Goal: Information Seeking & Learning: Learn about a topic

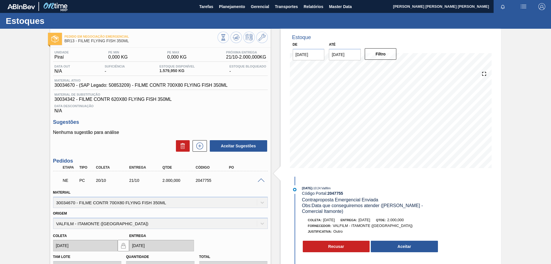
click at [226, 14] on div "Estoques" at bounding box center [275, 21] width 551 height 16
click at [231, 8] on span "Planejamento" at bounding box center [232, 6] width 26 height 7
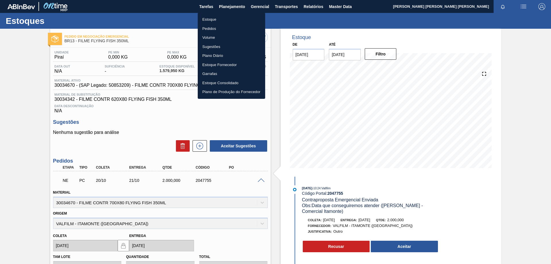
click at [213, 18] on li "Estoque" at bounding box center [231, 19] width 67 height 9
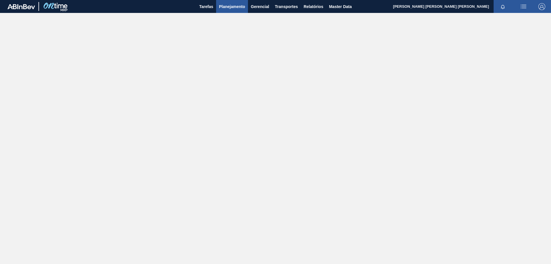
click at [235, 7] on span "Planejamento" at bounding box center [232, 6] width 26 height 7
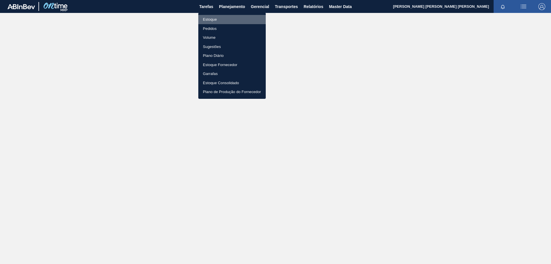
click at [214, 19] on li "Estoque" at bounding box center [231, 19] width 67 height 9
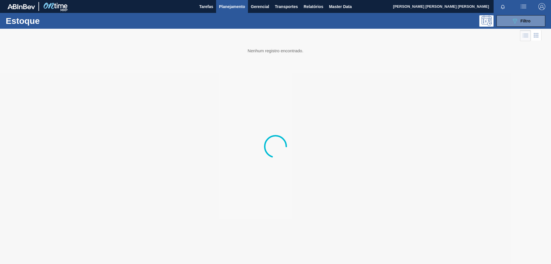
drag, startPoint x: 524, startPoint y: 21, endPoint x: 526, endPoint y: 52, distance: 30.4
click at [524, 21] on span "Filtro" at bounding box center [526, 21] width 10 height 5
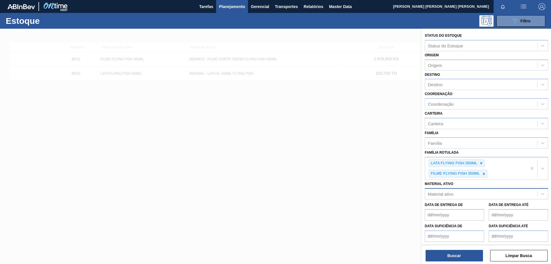
click at [464, 192] on div "Material ativo" at bounding box center [481, 194] width 112 height 8
paste ativo "30034326"
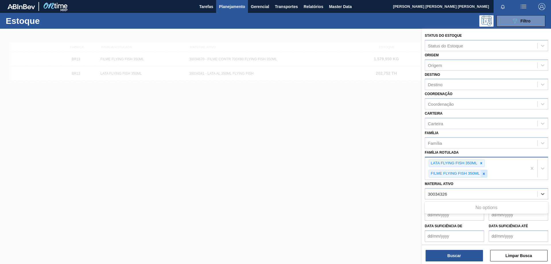
click at [483, 173] on icon at bounding box center [484, 174] width 2 height 2
type ativo "30034326"
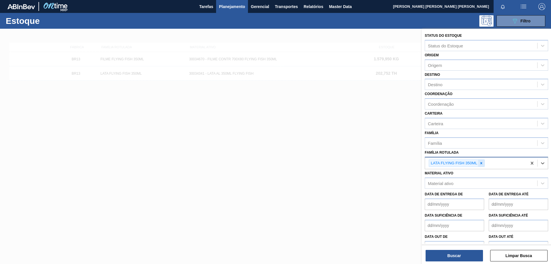
click at [484, 164] on div at bounding box center [481, 163] width 6 height 7
click at [465, 181] on div "Material ativo" at bounding box center [481, 182] width 112 height 8
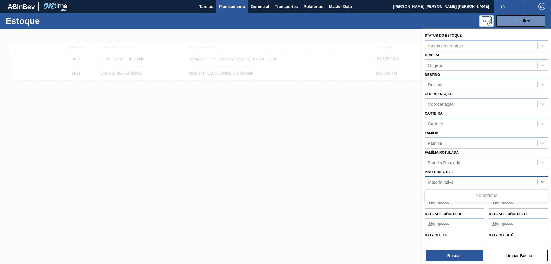
paste ativo "30034326"
type ativo "30034326"
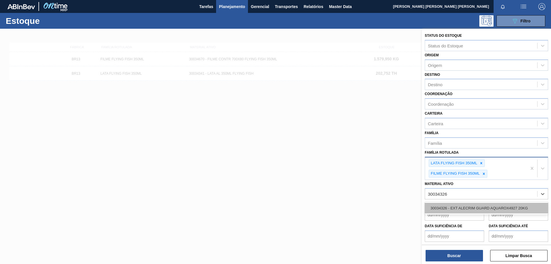
click at [473, 207] on div "30034326 - EXT ALECRIM GUARD AQUAROX4927 20KG" at bounding box center [486, 208] width 123 height 11
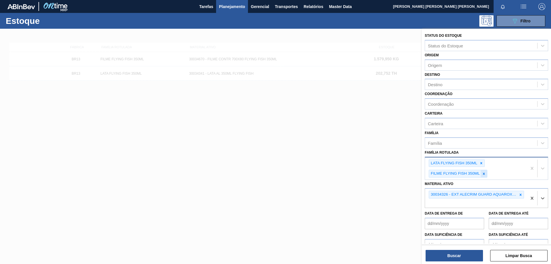
click at [483, 173] on icon at bounding box center [484, 174] width 4 height 4
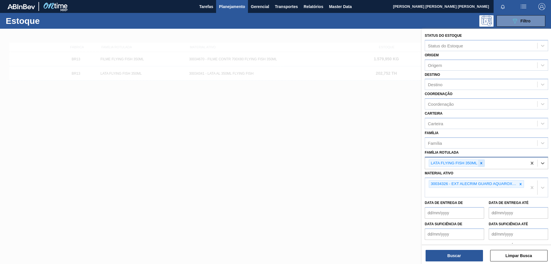
click at [483, 163] on icon at bounding box center [481, 163] width 4 height 4
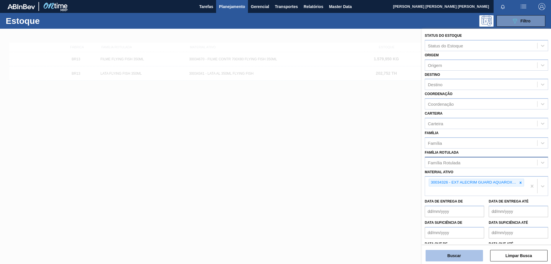
click at [472, 257] on button "Buscar" at bounding box center [454, 255] width 57 height 11
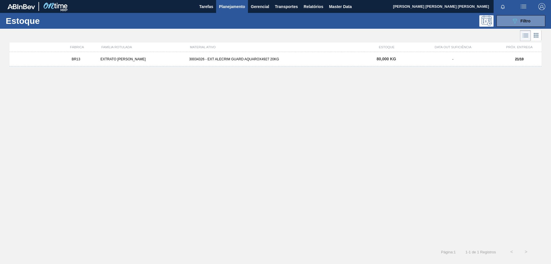
click at [152, 60] on div "EXTRATO [PERSON_NAME]" at bounding box center [142, 59] width 89 height 4
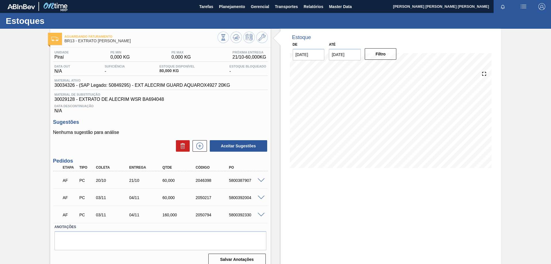
click at [258, 213] on span at bounding box center [261, 215] width 7 height 4
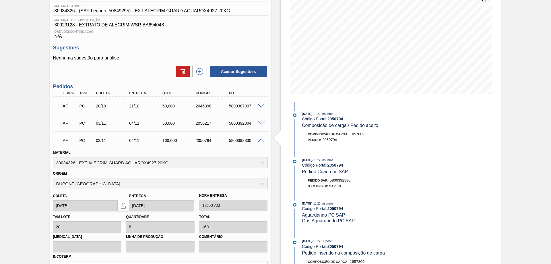
scroll to position [88, 0]
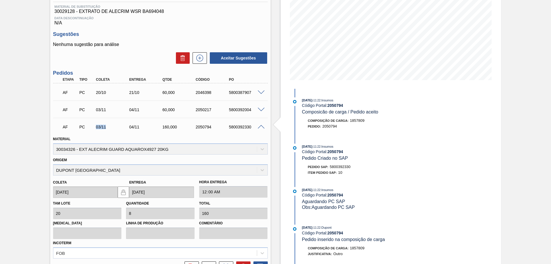
drag, startPoint x: 95, startPoint y: 127, endPoint x: 153, endPoint y: 130, distance: 58.3
click at [126, 125] on div "AF PC 03/11 04/11 160,000 2050794 5800392330" at bounding box center [158, 126] width 199 height 11
drag, startPoint x: 163, startPoint y: 127, endPoint x: 174, endPoint y: 127, distance: 11.5
click at [174, 127] on div "160,000" at bounding box center [179, 127] width 37 height 5
click at [258, 126] on span at bounding box center [261, 127] width 7 height 4
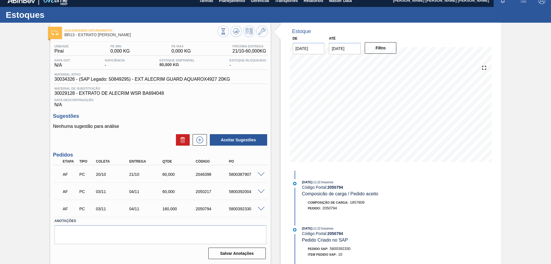
scroll to position [6, 0]
click at [160, 209] on div "160,000" at bounding box center [175, 208] width 33 height 5
click at [40, 150] on div "Aguardando Faturamento BR13 - EXTRATO DE ALECRIM Unidade Piraí PE MIN 0,000 KG …" at bounding box center [275, 143] width 551 height 241
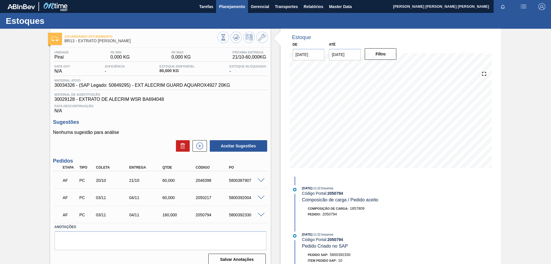
click at [233, 11] on button "Planejamento" at bounding box center [232, 6] width 32 height 13
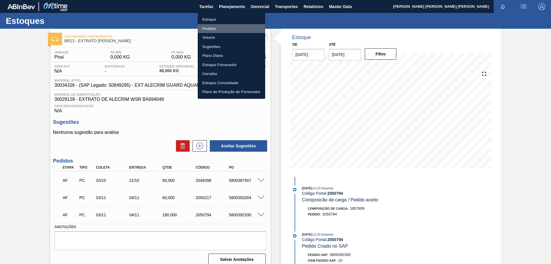
click at [216, 24] on li "Pedidos" at bounding box center [231, 28] width 67 height 9
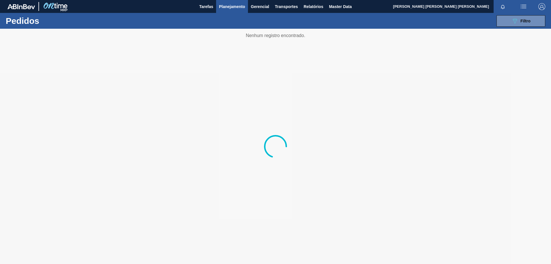
click at [234, 5] on span "Planejamento" at bounding box center [232, 6] width 26 height 7
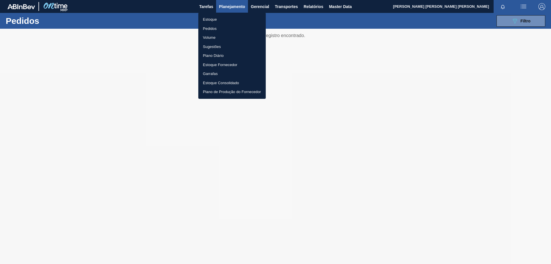
click at [208, 17] on li "Estoque" at bounding box center [231, 19] width 67 height 9
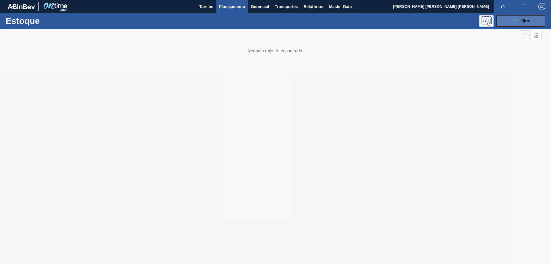
click at [513, 20] on icon "089F7B8B-B2A5-4AFE-B5C0-19BA573D28AC" at bounding box center [514, 21] width 7 height 7
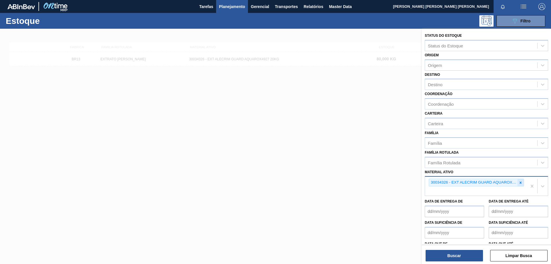
click at [521, 182] on icon at bounding box center [521, 183] width 4 height 4
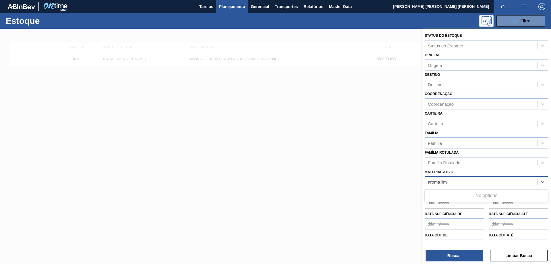
type ativo "aroma limao"
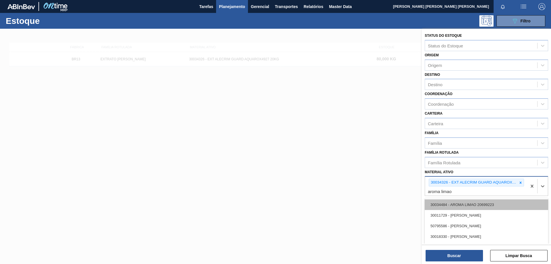
click at [494, 205] on div "30034484 - AROMA LIMAO 20699223" at bounding box center [486, 204] width 123 height 11
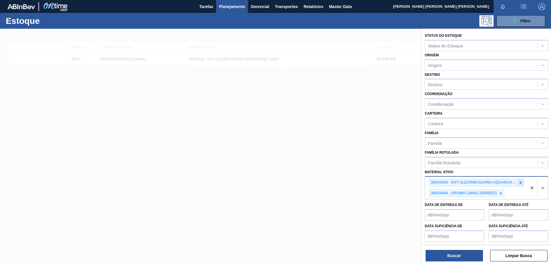
click at [519, 183] on icon at bounding box center [521, 183] width 4 height 4
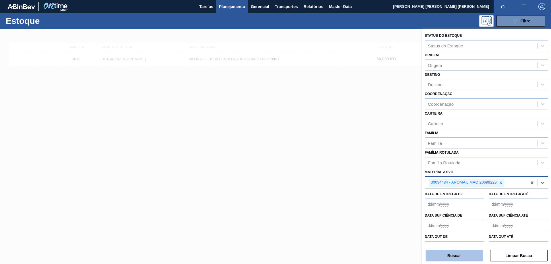
click at [466, 255] on button "Buscar" at bounding box center [454, 255] width 57 height 11
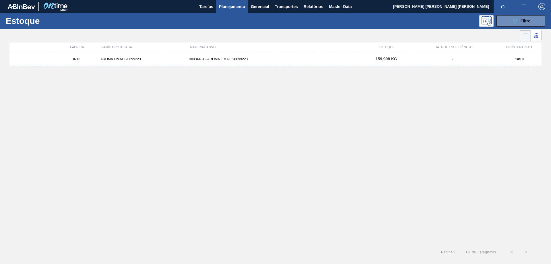
click at [216, 59] on div "30034484 - AROMA LIMAO 20699223" at bounding box center [275, 59] width 177 height 4
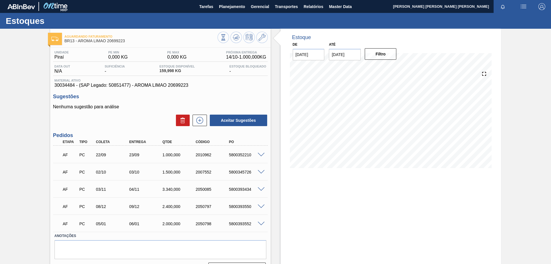
click at [264, 171] on div at bounding box center [261, 171] width 11 height 4
click at [260, 172] on span at bounding box center [261, 172] width 7 height 4
